Goal: Task Accomplishment & Management: Complete application form

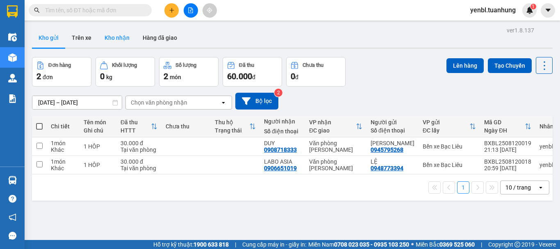
click at [109, 36] on button "Kho nhận" at bounding box center [117, 38] width 38 height 20
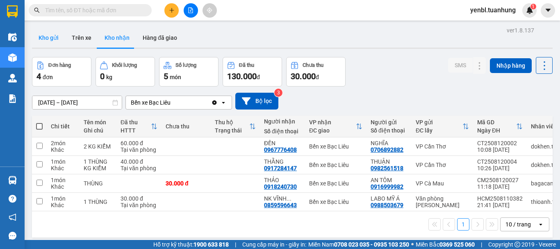
click at [37, 35] on button "Kho gửi" at bounding box center [48, 38] width 33 height 20
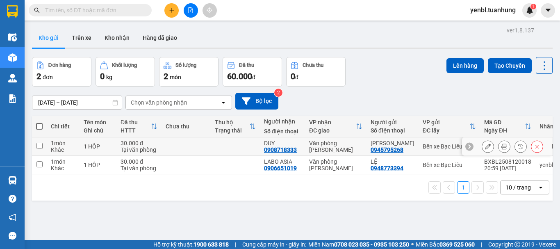
click at [224, 146] on td at bounding box center [235, 146] width 49 height 18
checkbox input "true"
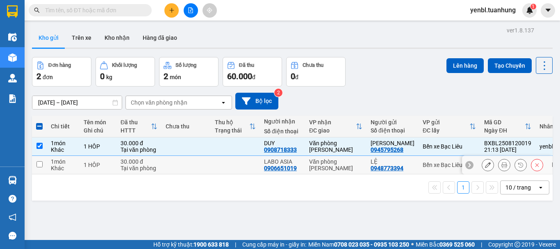
click at [227, 167] on td at bounding box center [235, 165] width 49 height 18
checkbox input "true"
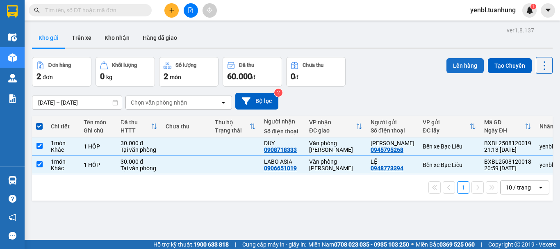
click at [472, 68] on button "Lên hàng" at bounding box center [464, 65] width 37 height 15
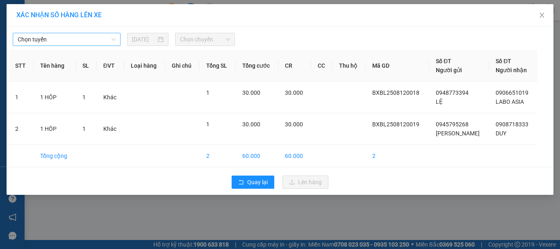
click at [66, 35] on span "Chọn tuyến" at bounding box center [67, 39] width 98 height 12
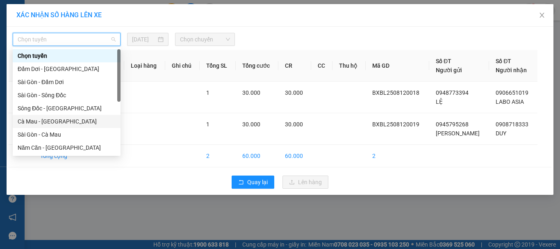
click at [33, 122] on div "Cà Mau - [GEOGRAPHIC_DATA]" at bounding box center [67, 121] width 98 height 9
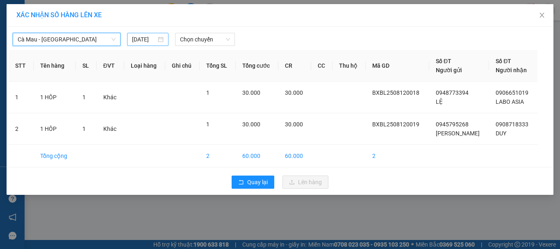
click at [151, 41] on input "[DATE]" at bounding box center [144, 39] width 24 height 9
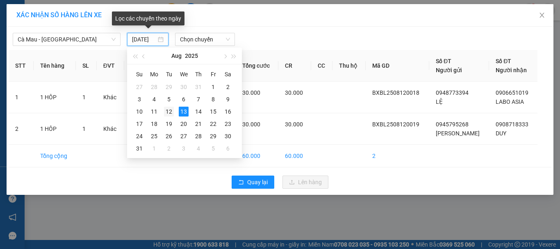
click at [169, 112] on div "12" at bounding box center [169, 112] width 10 height 10
type input "[DATE]"
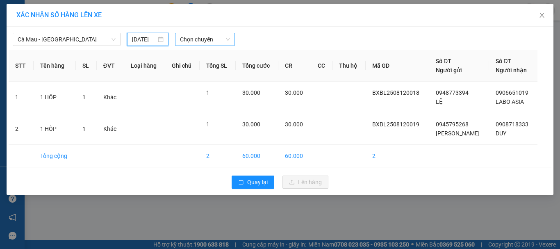
click at [202, 39] on span "Chọn chuyến" at bounding box center [205, 39] width 50 height 12
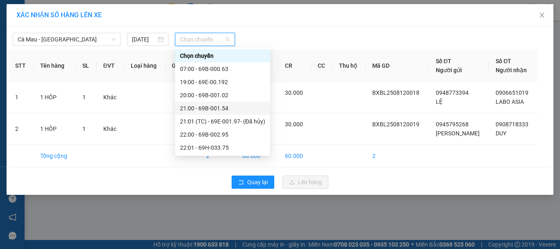
click at [203, 109] on div "21:00 - 69B-001.54" at bounding box center [222, 108] width 85 height 9
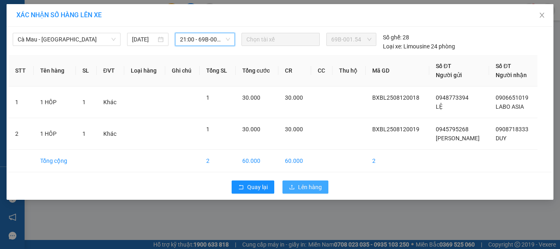
click at [293, 185] on icon "upload" at bounding box center [292, 187] width 6 height 6
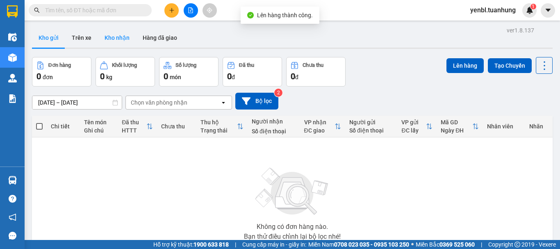
click at [115, 38] on button "Kho nhận" at bounding box center [117, 38] width 38 height 20
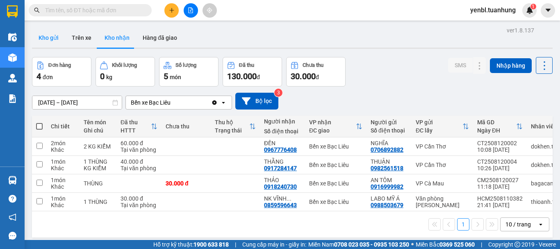
click at [60, 40] on button "Kho gửi" at bounding box center [48, 38] width 33 height 20
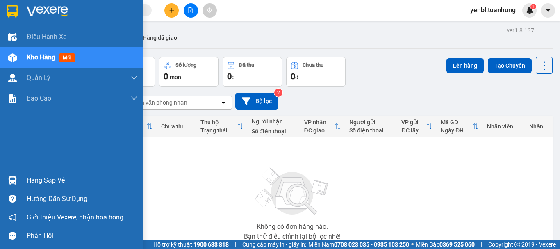
click at [28, 180] on div "Hàng sắp về" at bounding box center [82, 180] width 111 height 12
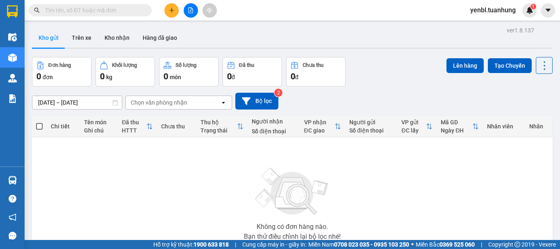
click at [397, 69] on section "Kết quả tìm kiếm ( 0 ) Bộ lọc No Data yenbl.tuanhung 1 Điều hành xe Kho hàng mớ…" at bounding box center [280, 124] width 560 height 249
click at [127, 30] on button "Kho nhận" at bounding box center [117, 38] width 38 height 20
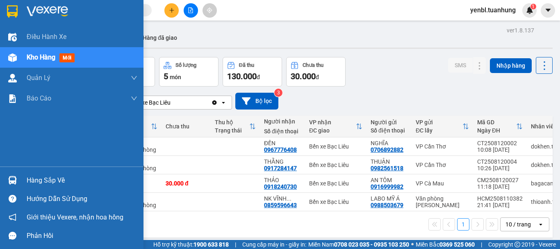
click at [33, 178] on div "Hàng sắp về" at bounding box center [82, 180] width 111 height 12
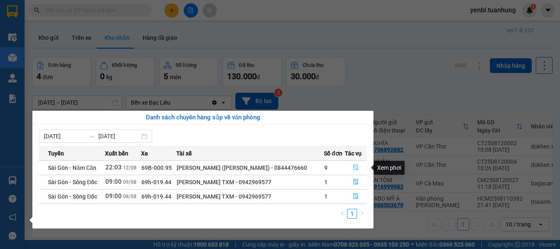
click at [357, 167] on icon "file-done" at bounding box center [356, 167] width 6 height 6
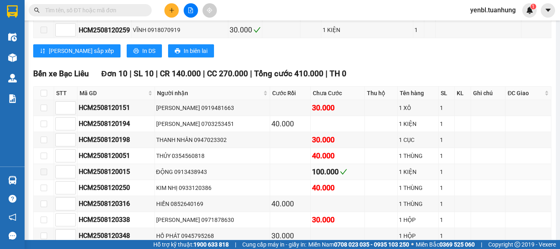
scroll to position [4519, 0]
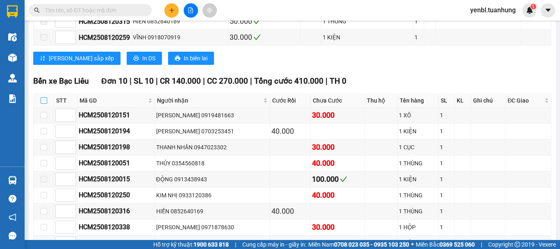
click at [44, 104] on input "checkbox" at bounding box center [44, 100] width 7 height 7
checkbox input "true"
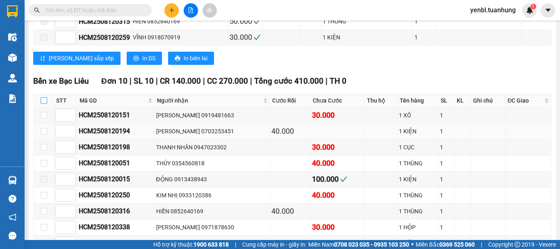
checkbox input "true"
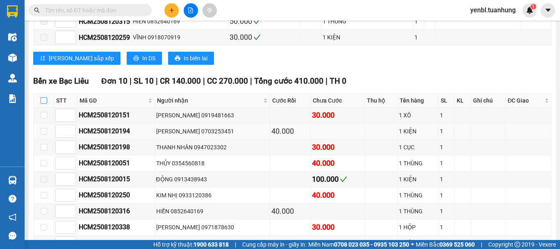
checkbox input "true"
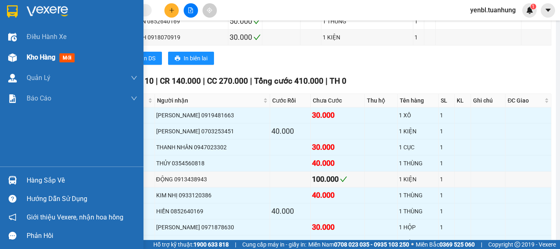
click at [36, 61] on div "Kho hàng mới" at bounding box center [52, 57] width 51 height 10
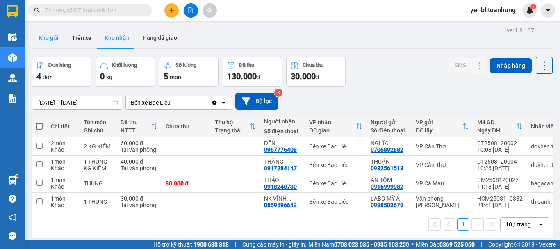
click at [47, 36] on button "Kho gửi" at bounding box center [48, 38] width 33 height 20
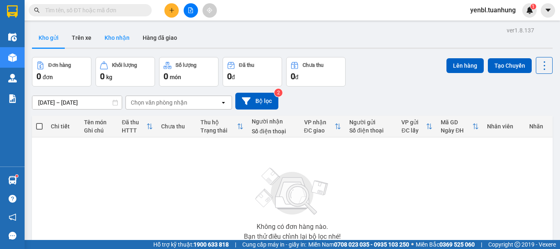
click at [116, 36] on button "Kho nhận" at bounding box center [117, 38] width 38 height 20
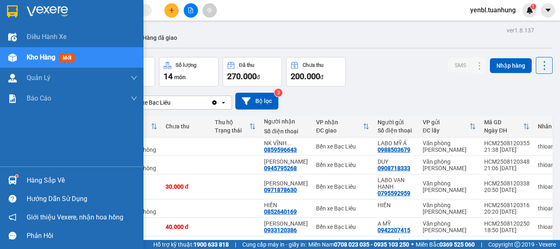
click at [35, 182] on div "Hàng sắp về" at bounding box center [82, 180] width 111 height 12
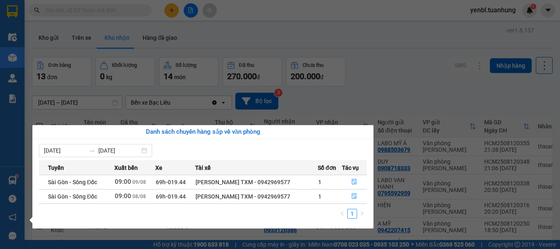
click at [377, 82] on section "Kết quả tìm kiếm ( 0 ) Bộ lọc No Data yenbl.tuanhung 1 Điều hành xe Kho hàng mớ…" at bounding box center [280, 124] width 560 height 249
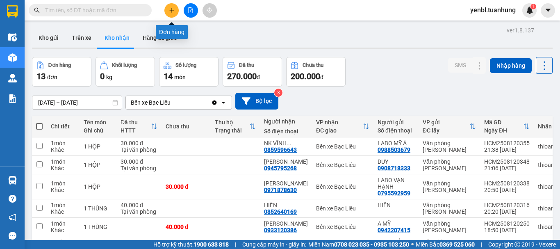
click at [169, 11] on icon "plus" at bounding box center [172, 10] width 6 height 6
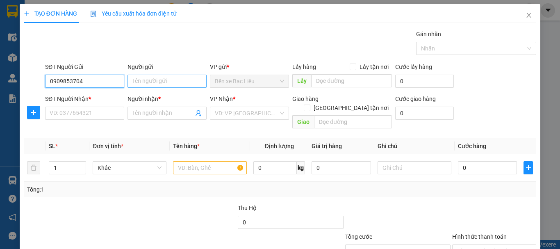
type input "0909853704"
click at [141, 82] on input "Người gửi" at bounding box center [166, 81] width 79 height 13
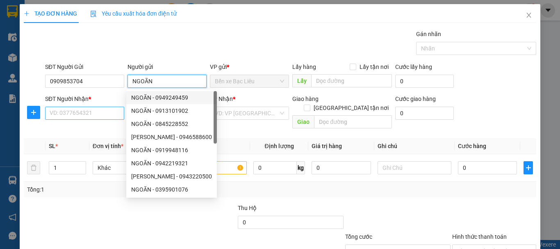
type input "NGOÃN"
click at [97, 115] on input "SĐT Người Nhận *" at bounding box center [84, 113] width 79 height 13
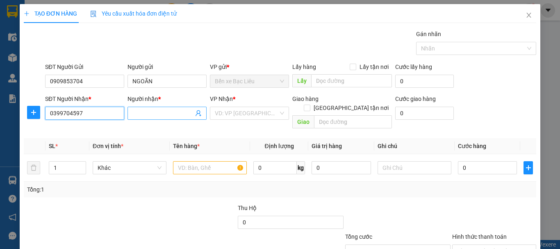
type input "0399704597"
click at [135, 117] on input "Người nhận *" at bounding box center [162, 113] width 61 height 9
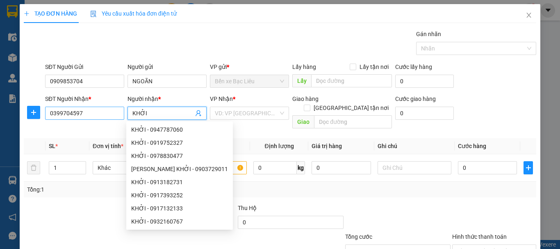
type input "KHỞI"
click at [70, 113] on input "0399704597" at bounding box center [84, 113] width 79 height 13
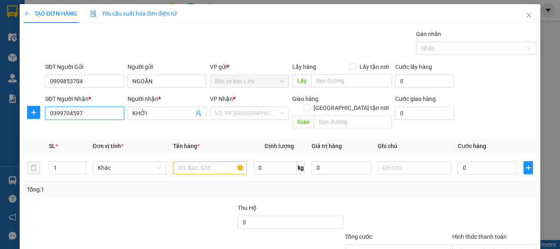
click at [72, 113] on input "0399704597" at bounding box center [84, 113] width 79 height 13
type input "0399074597"
click at [171, 113] on input "KHỞI" at bounding box center [162, 113] width 61 height 9
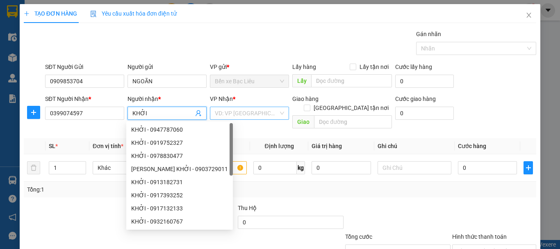
click at [232, 114] on input "search" at bounding box center [247, 113] width 64 height 12
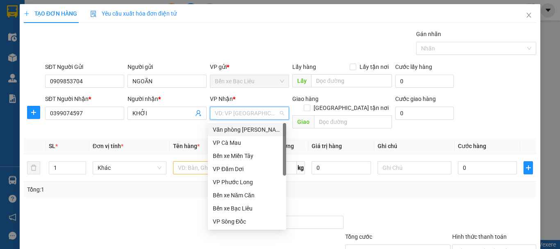
click at [241, 125] on div "Văn phòng [PERSON_NAME]" at bounding box center [247, 129] width 68 height 9
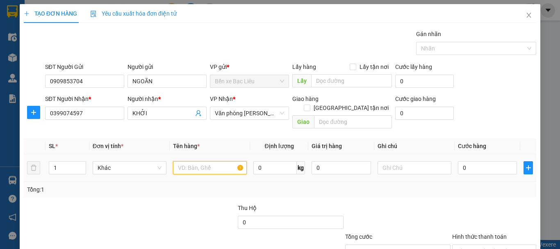
click at [183, 161] on input "text" at bounding box center [210, 167] width 74 height 13
type input "1 KIỆN"
click at [189, 203] on div at bounding box center [183, 217] width 107 height 29
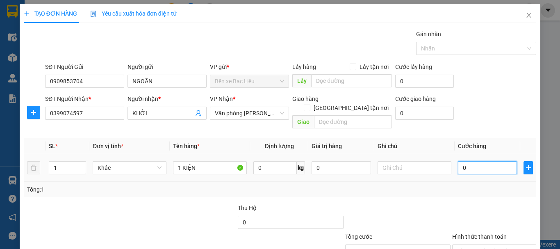
click at [471, 161] on input "0" at bounding box center [487, 167] width 59 height 13
type input "4"
type input "40"
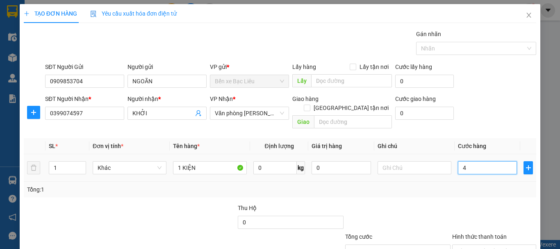
type input "40"
type input "40.000"
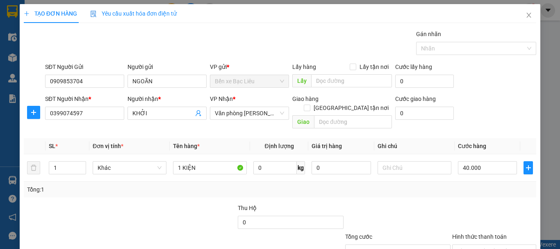
click at [451, 203] on div at bounding box center [494, 217] width 86 height 29
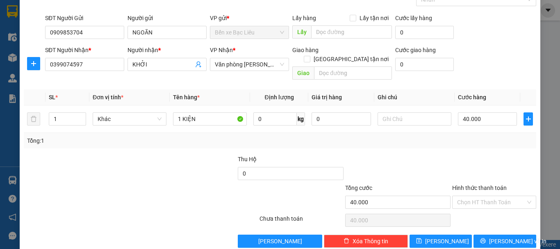
scroll to position [54, 0]
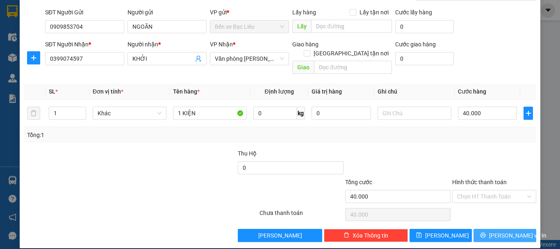
click at [486, 232] on icon "printer" at bounding box center [482, 234] width 5 height 5
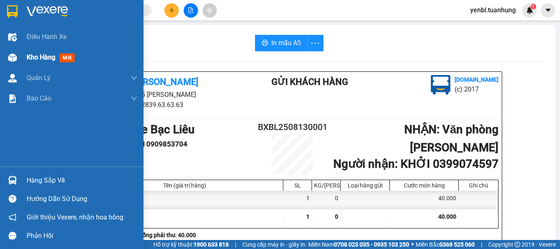
click at [30, 59] on span "Kho hàng" at bounding box center [41, 57] width 29 height 8
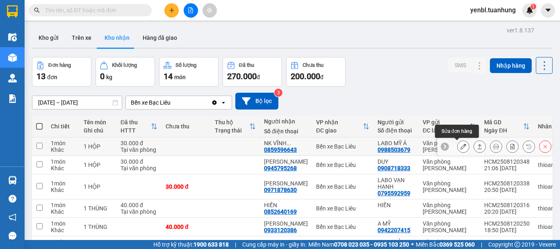
click at [477, 146] on icon at bounding box center [480, 146] width 6 height 6
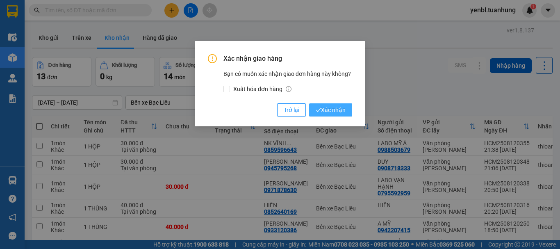
click at [325, 106] on span "Xác nhận" at bounding box center [330, 109] width 30 height 9
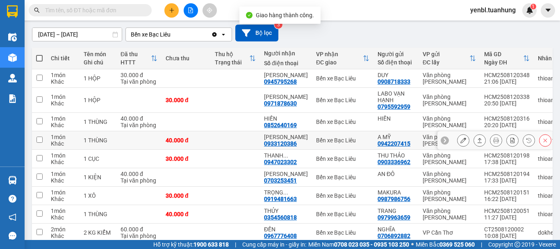
scroll to position [82, 0]
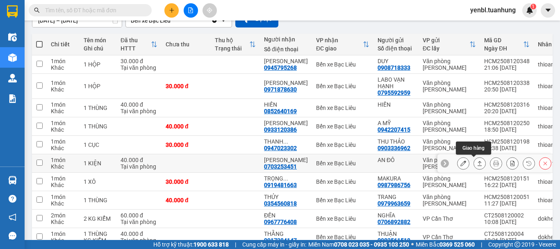
click at [477, 163] on button at bounding box center [479, 163] width 11 height 14
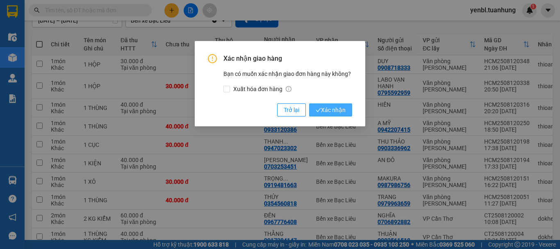
click at [336, 109] on span "Xác nhận" at bounding box center [330, 109] width 30 height 9
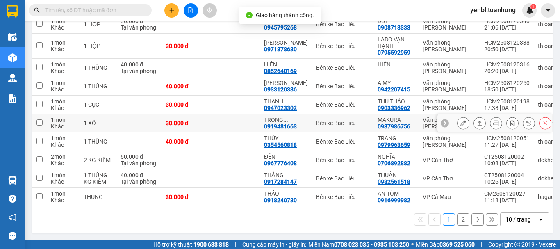
scroll to position [125, 0]
click at [461, 222] on button "2" at bounding box center [463, 219] width 12 height 12
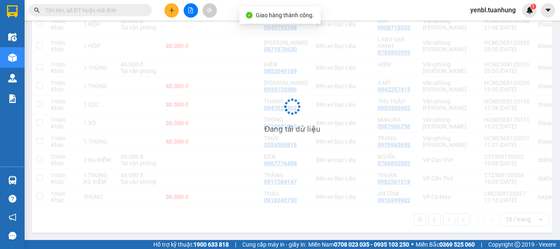
scroll to position [38, 0]
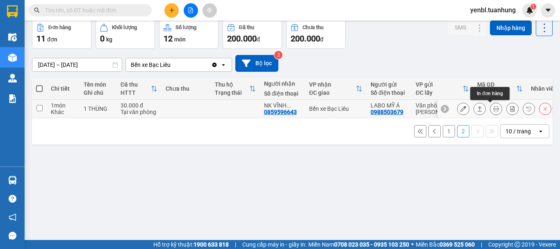
click at [477, 110] on icon at bounding box center [480, 109] width 6 height 6
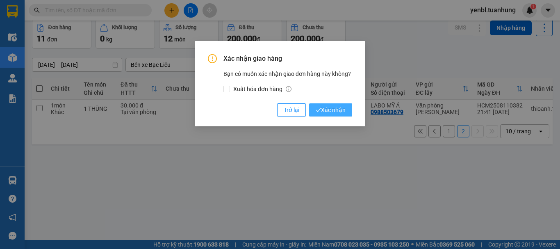
click at [338, 107] on span "Xác nhận" at bounding box center [330, 109] width 30 height 9
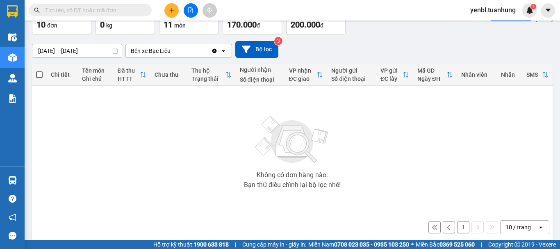
scroll to position [59, 0]
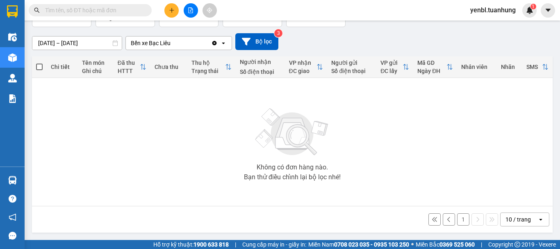
click at [459, 217] on button "1" at bounding box center [463, 219] width 12 height 12
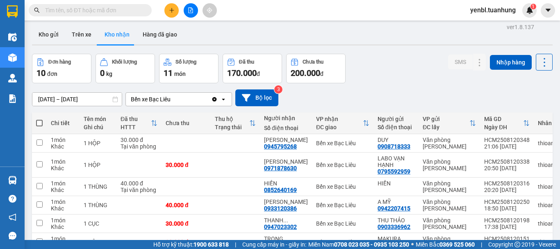
scroll to position [0, 0]
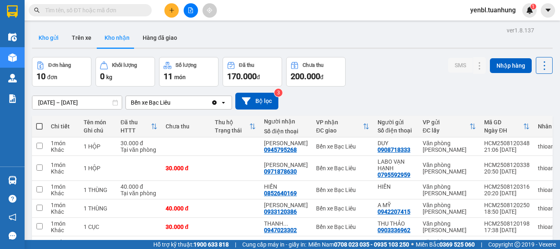
click at [39, 28] on button "Kho gửi" at bounding box center [48, 38] width 33 height 20
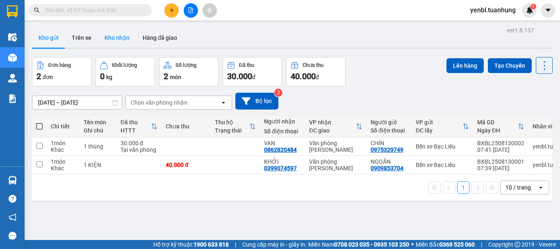
click at [127, 41] on button "Kho nhận" at bounding box center [117, 38] width 38 height 20
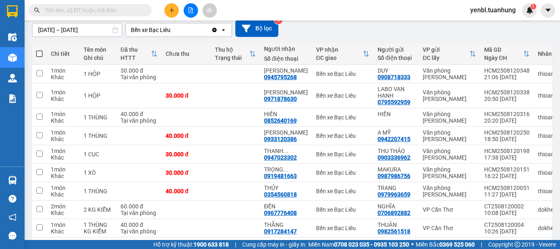
scroll to position [82, 0]
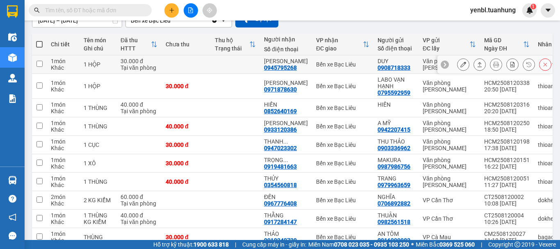
click at [477, 62] on icon at bounding box center [480, 64] width 6 height 6
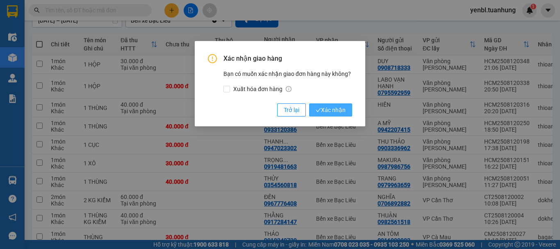
click at [345, 104] on button "Xác nhận" at bounding box center [330, 109] width 43 height 13
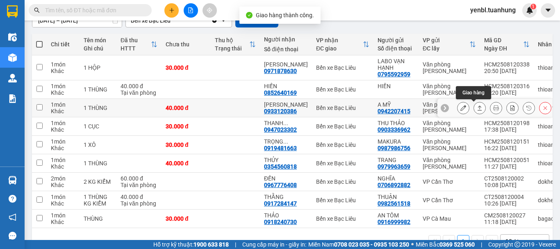
click at [477, 107] on icon at bounding box center [480, 108] width 6 height 6
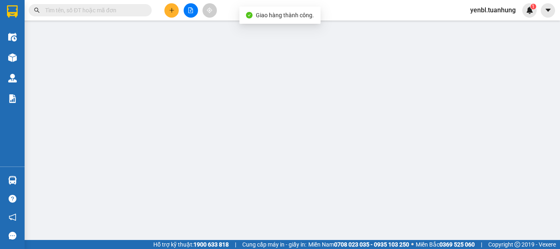
type input "0942207415"
type input "A MỸ"
type input "0933120386"
type input "[PERSON_NAME]"
type input "40.000"
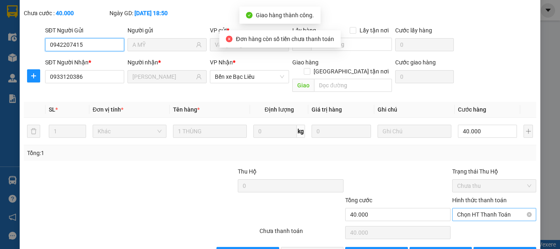
scroll to position [56, 0]
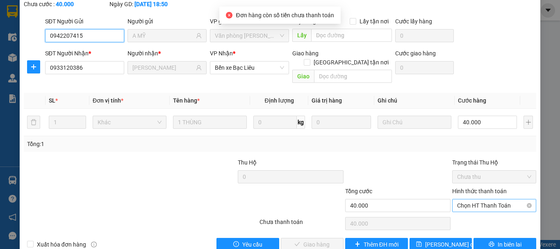
drag, startPoint x: 464, startPoint y: 182, endPoint x: 467, endPoint y: 192, distance: 10.0
click at [465, 199] on span "Chọn HT Thanh Toán" at bounding box center [494, 205] width 74 height 12
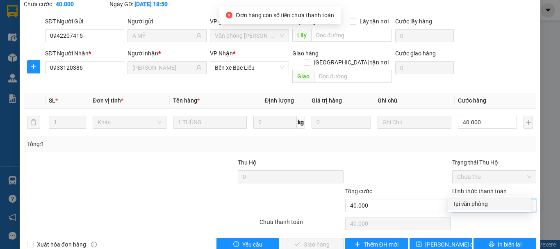
click at [470, 203] on div "Tại văn phòng" at bounding box center [488, 203] width 73 height 9
type input "0"
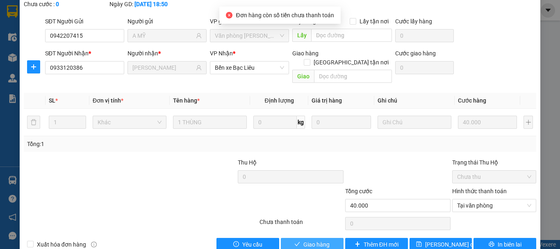
click at [305, 240] on span "Giao hàng" at bounding box center [316, 244] width 26 height 9
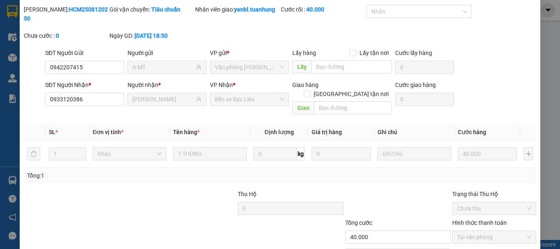
scroll to position [0, 0]
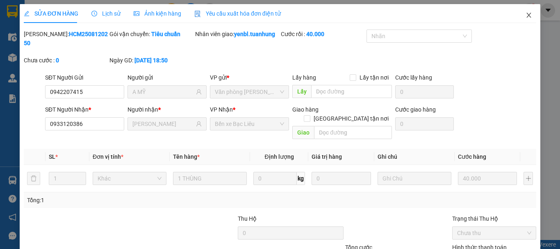
drag, startPoint x: 520, startPoint y: 19, endPoint x: 369, endPoint y: 3, distance: 152.0
click at [521, 18] on span "Close" at bounding box center [528, 15] width 23 height 23
